Goal: Task Accomplishment & Management: Use online tool/utility

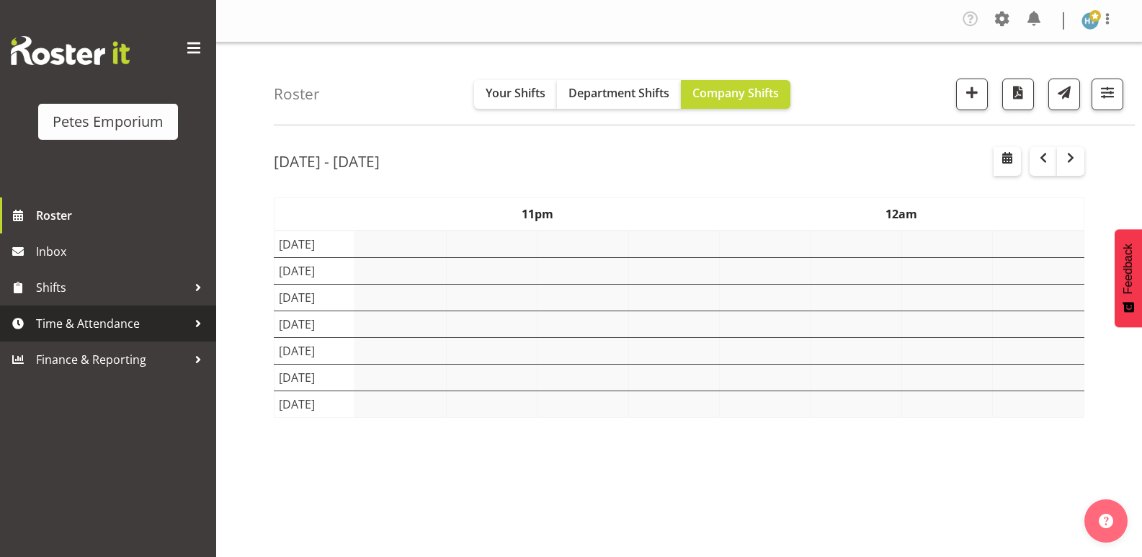
click at [89, 324] on span "Time & Attendance" at bounding box center [111, 324] width 151 height 22
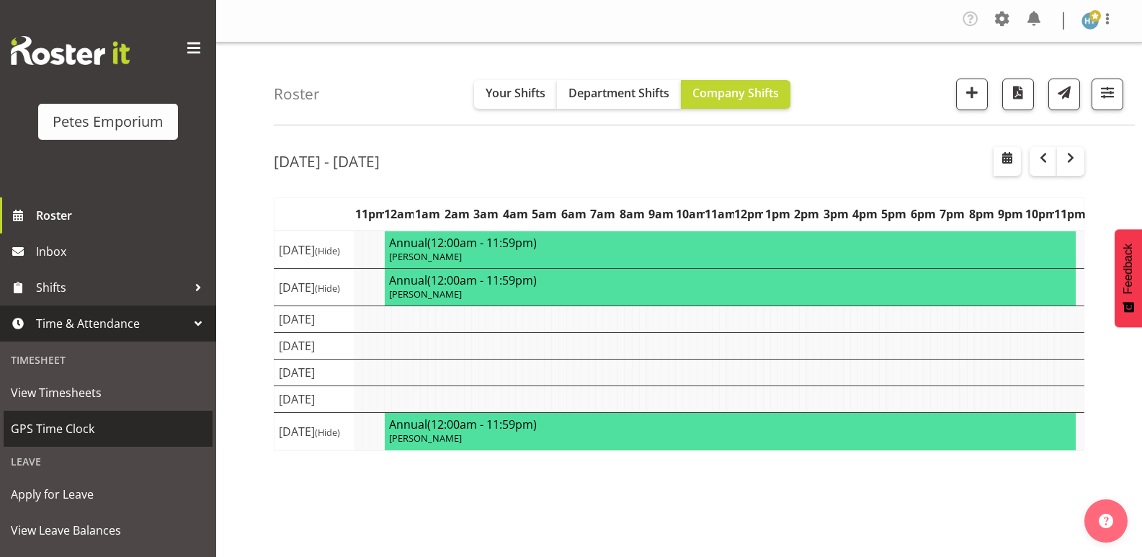
click at [73, 427] on span "GPS Time Clock" at bounding box center [108, 429] width 195 height 22
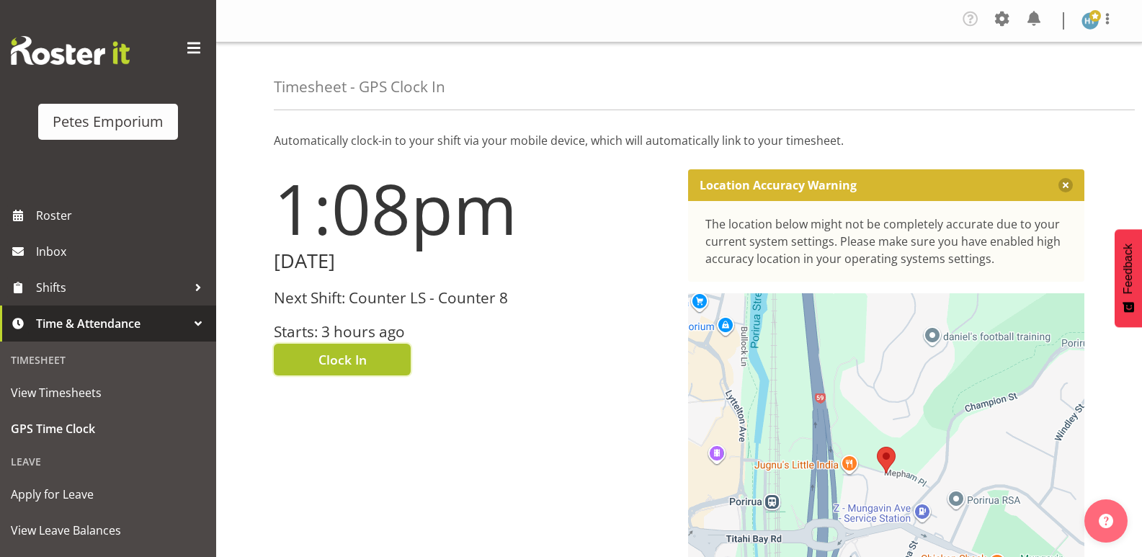
click at [362, 364] on span "Clock In" at bounding box center [342, 359] width 48 height 19
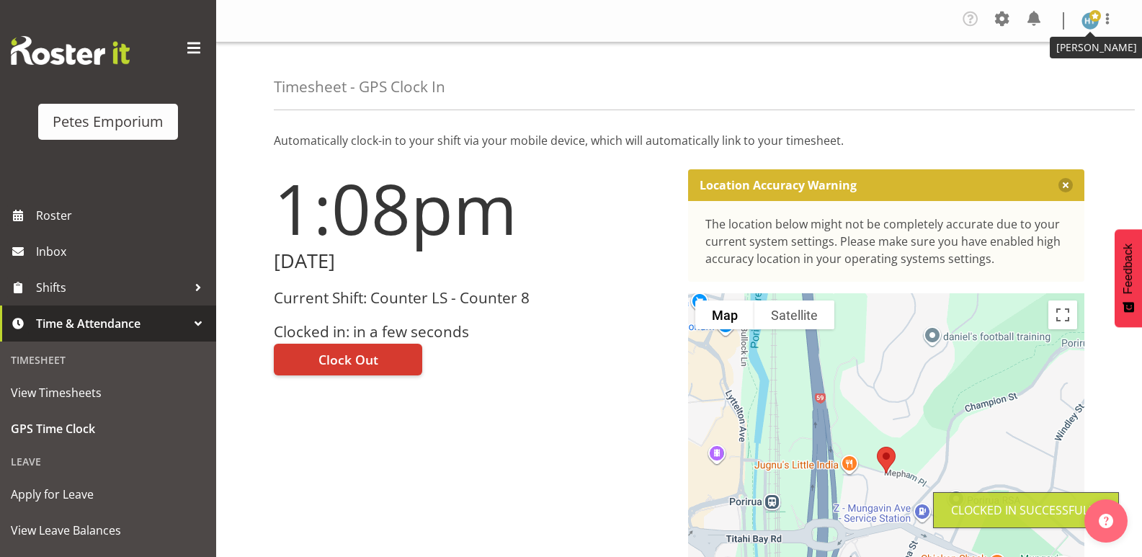
click at [1088, 24] on img at bounding box center [1090, 20] width 17 height 17
click at [1030, 81] on link "Log Out" at bounding box center [1047, 79] width 138 height 26
